Goal: Information Seeking & Learning: Find specific fact

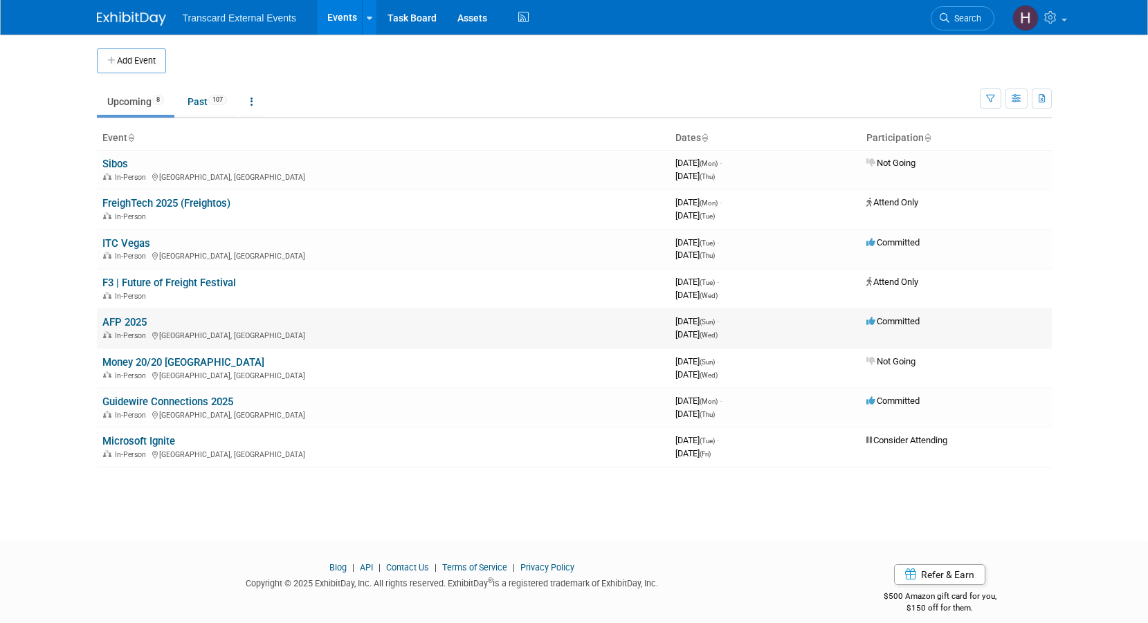
click at [130, 324] on link "AFP 2025" at bounding box center [124, 322] width 44 height 12
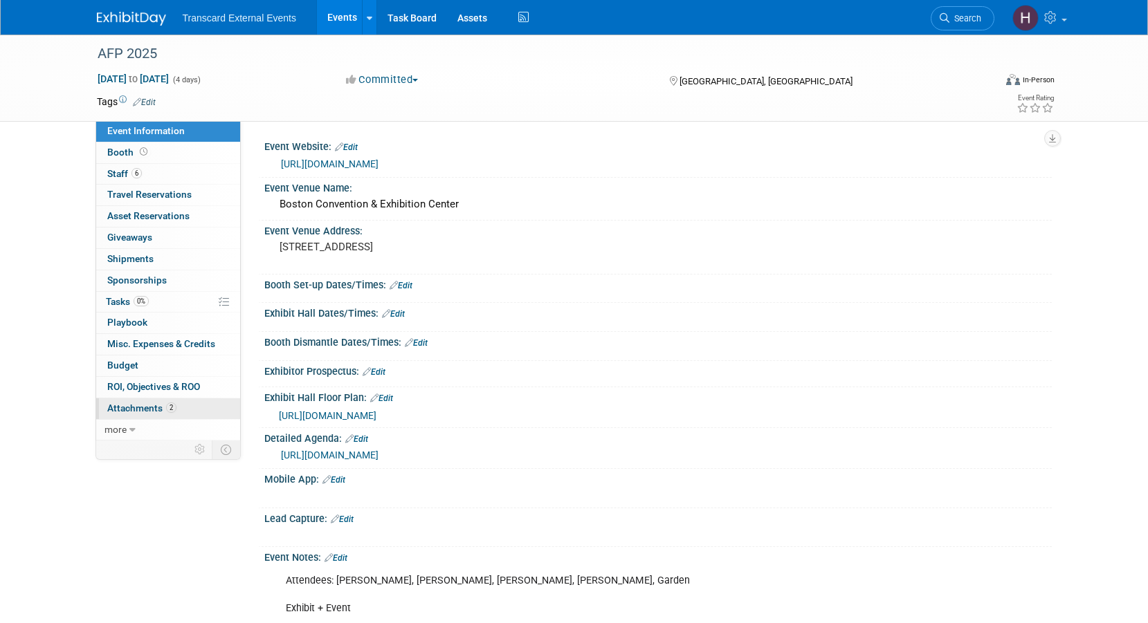
click at [147, 414] on span "Attachments 2" at bounding box center [141, 408] width 69 height 11
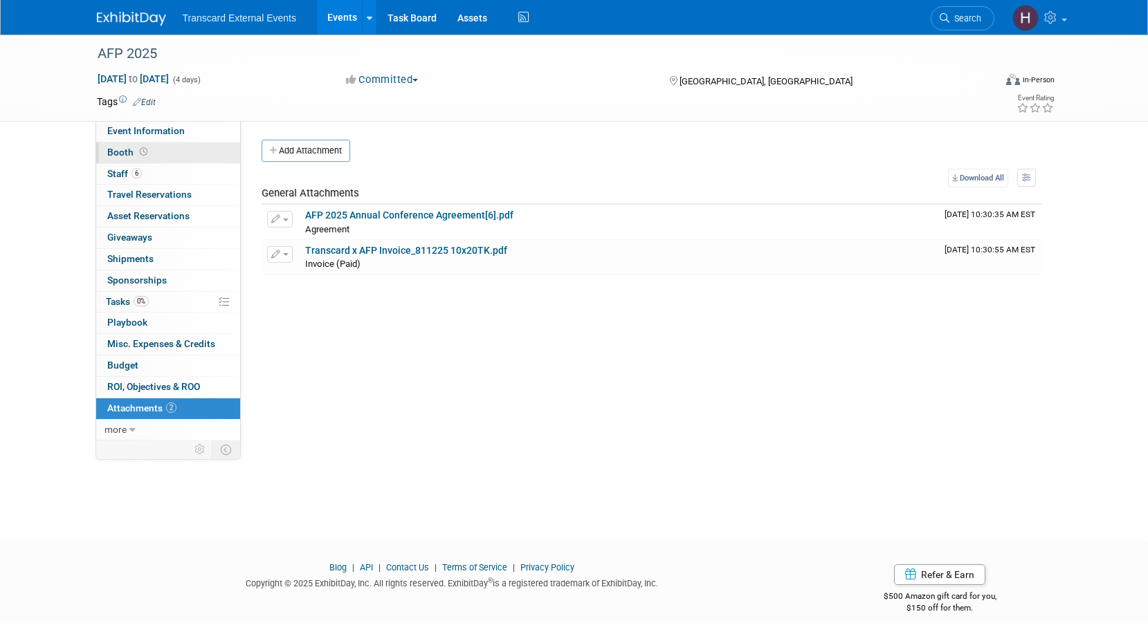
click at [181, 156] on link "Booth" at bounding box center [168, 152] width 144 height 21
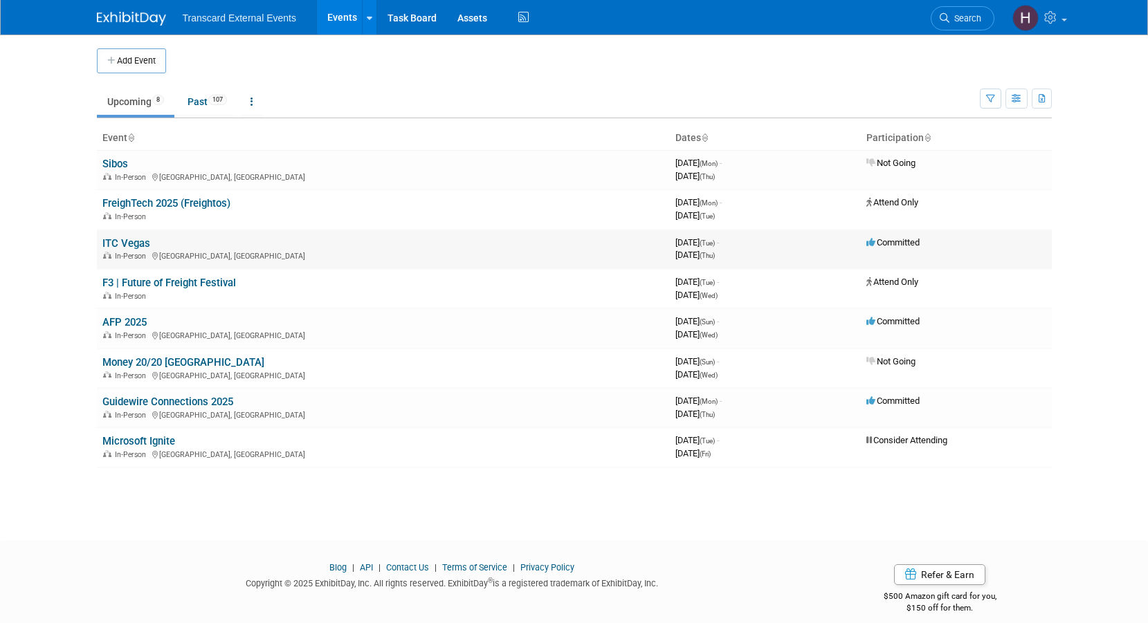
click at [132, 242] on link "ITC Vegas" at bounding box center [126, 243] width 48 height 12
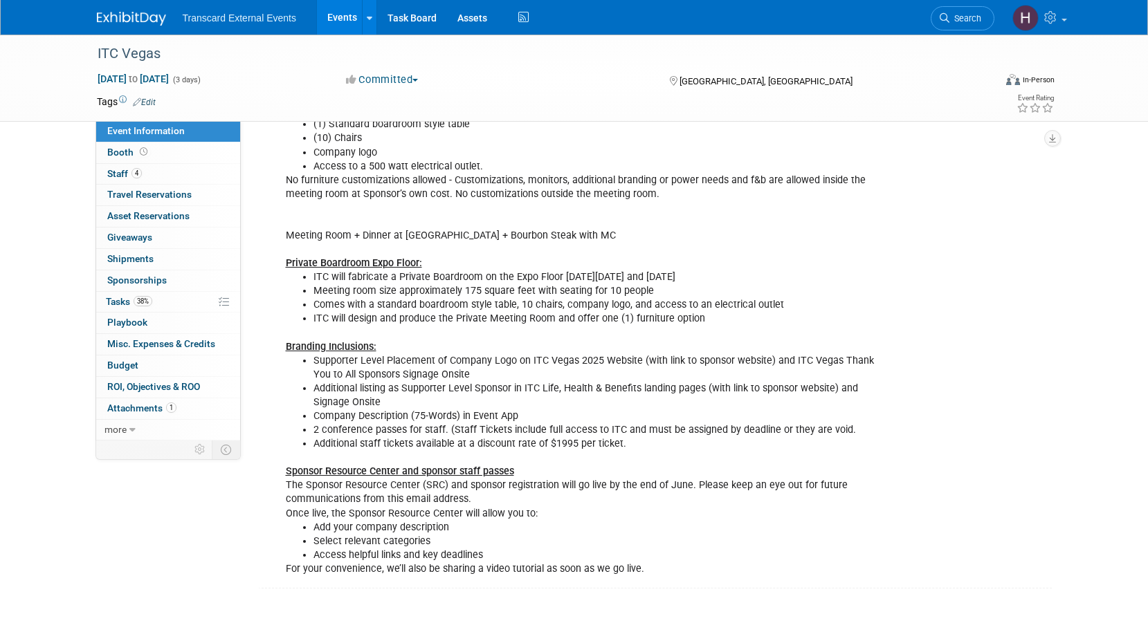
scroll to position [569, 0]
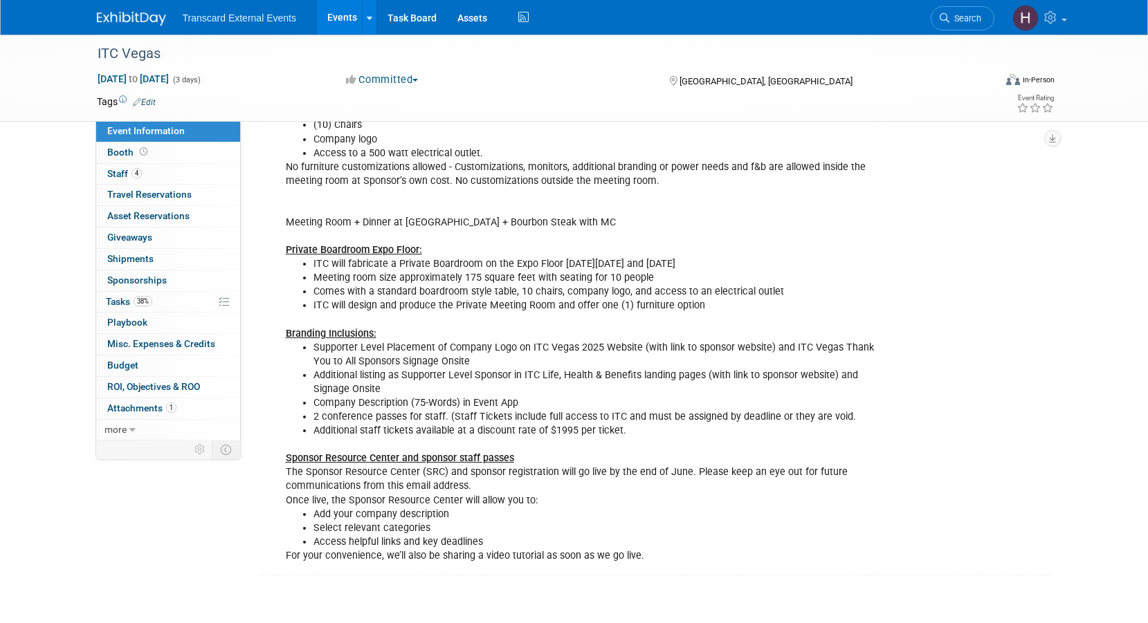
drag, startPoint x: 313, startPoint y: 347, endPoint x: 835, endPoint y: 441, distance: 530.1
click at [835, 441] on div "Your assigned room: MR18 Your space will be available: [DATE] 9:00 am - 6:00 pm…" at bounding box center [587, 299] width 623 height 542
copy li
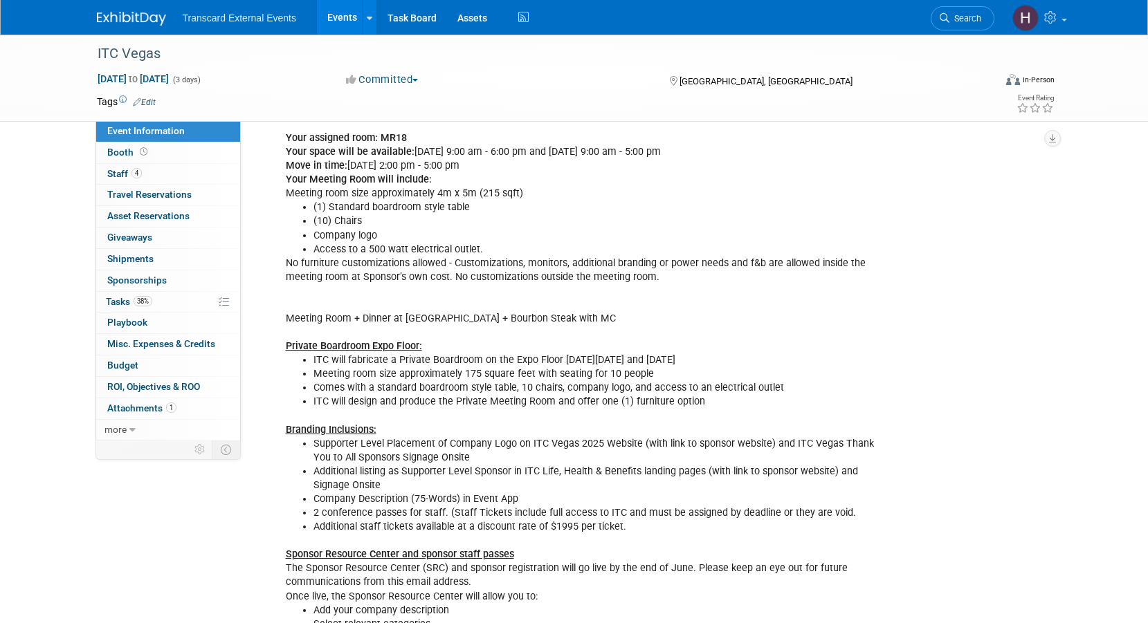
scroll to position [385, 0]
